Goal: Task Accomplishment & Management: Manage account settings

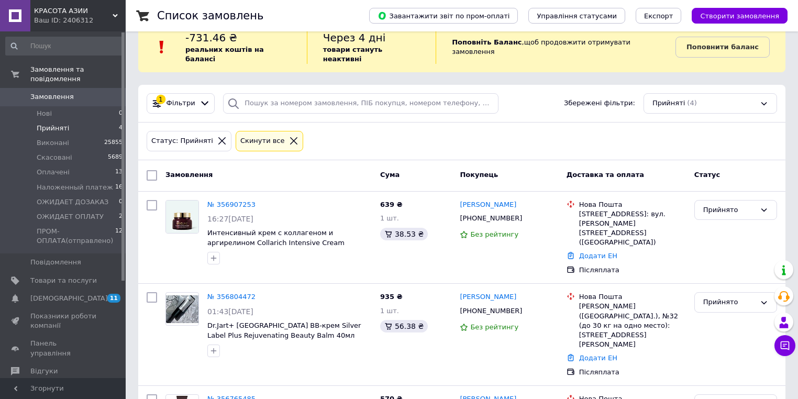
scroll to position [21, 0]
click at [79, 183] on span "Наложенный платеж" at bounding box center [75, 187] width 76 height 9
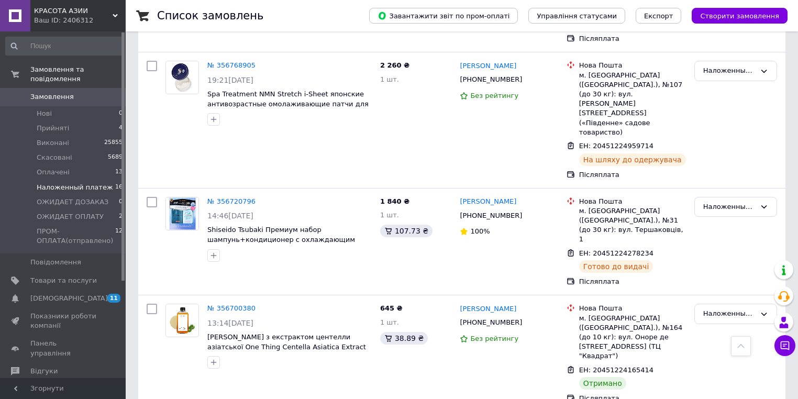
scroll to position [503, 0]
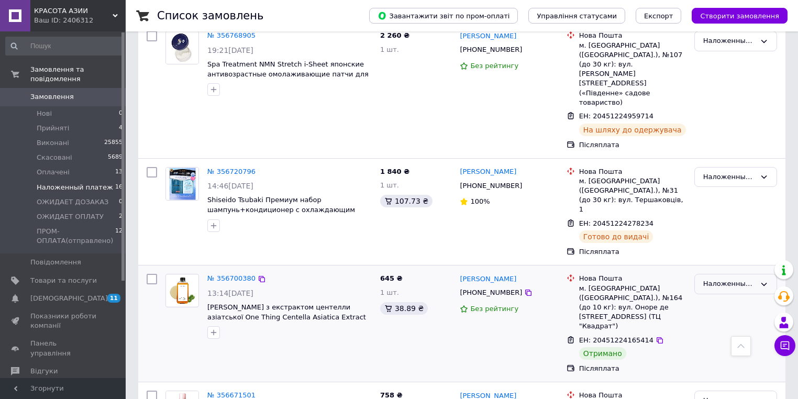
click at [744, 279] on div "Наложенный платеж" at bounding box center [729, 284] width 52 height 11
click at [733, 316] on li "Виконано" at bounding box center [736, 325] width 82 height 19
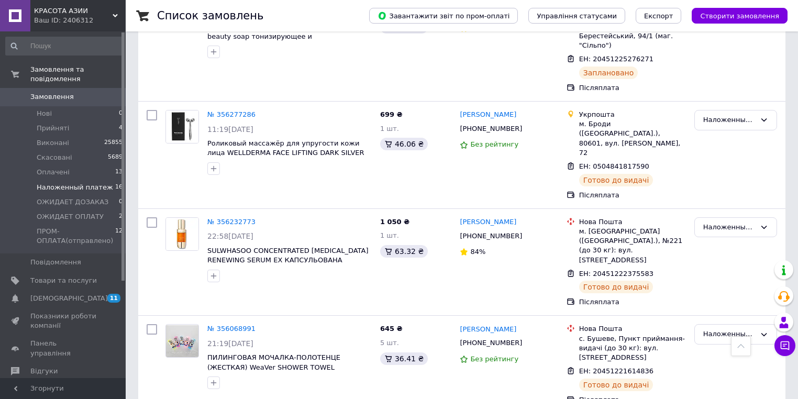
scroll to position [1550, 0]
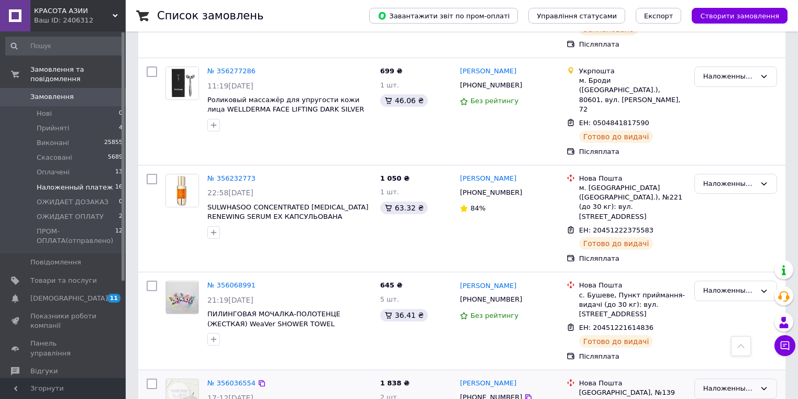
click at [736, 383] on div "Наложенный платеж" at bounding box center [729, 388] width 52 height 11
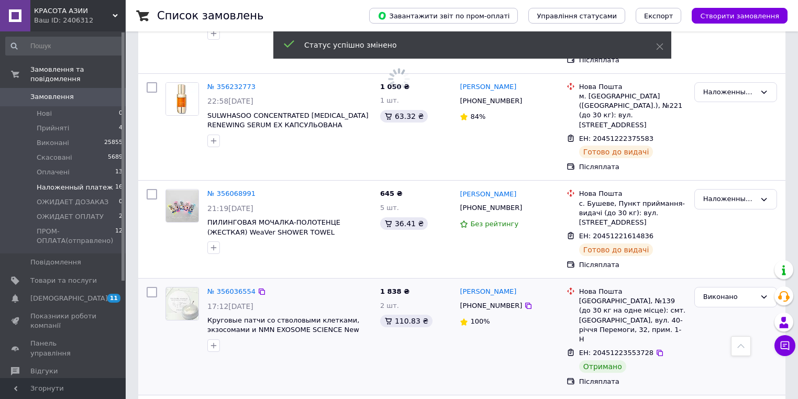
scroll to position [1644, 0]
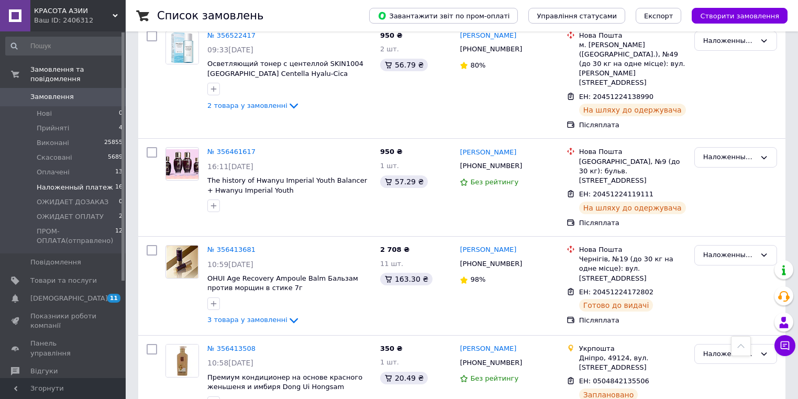
scroll to position [1057, 0]
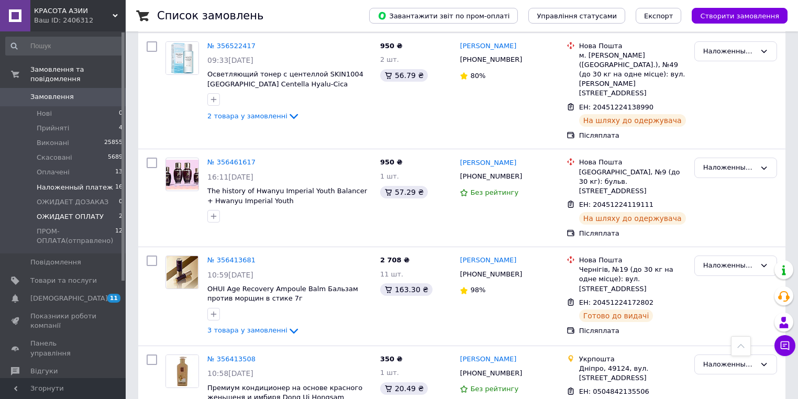
click at [45, 212] on span "ОЖИДАЕТ ОПЛАТУ" at bounding box center [70, 216] width 67 height 9
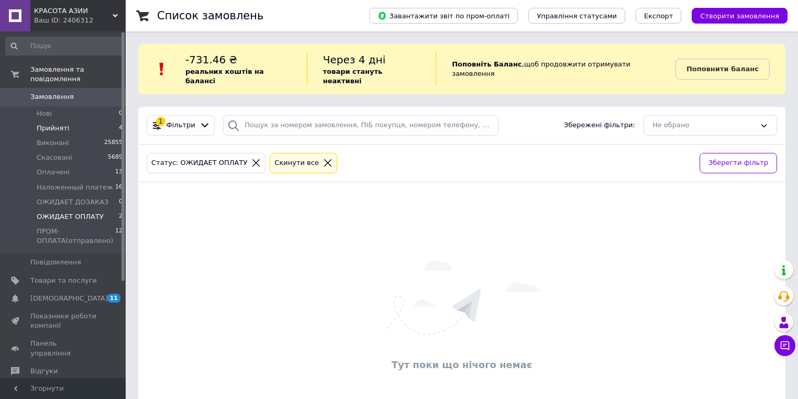
click at [52, 124] on span "Прийняті" at bounding box center [53, 128] width 32 height 9
